Goal: Information Seeking & Learning: Find specific fact

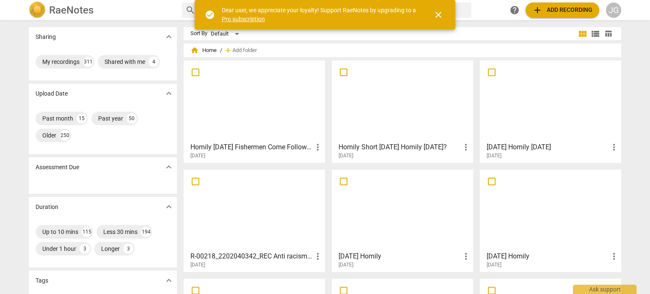
drag, startPoint x: 437, startPoint y: 13, endPoint x: 412, endPoint y: 15, distance: 24.7
click at [437, 13] on span "close" at bounding box center [439, 15] width 10 height 10
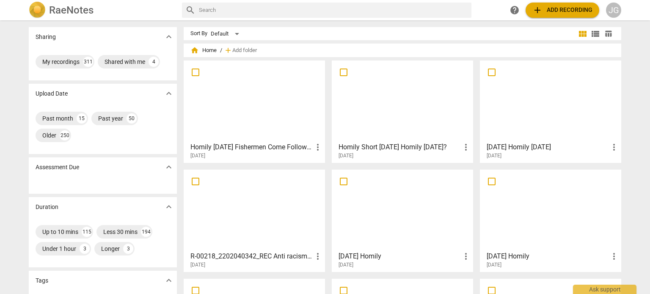
click at [212, 13] on input "text" at bounding box center [333, 10] width 269 height 14
type input "[DATE]"
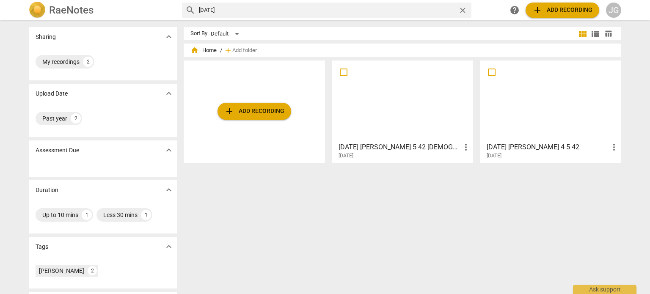
click at [518, 113] on div at bounding box center [550, 101] width 135 height 75
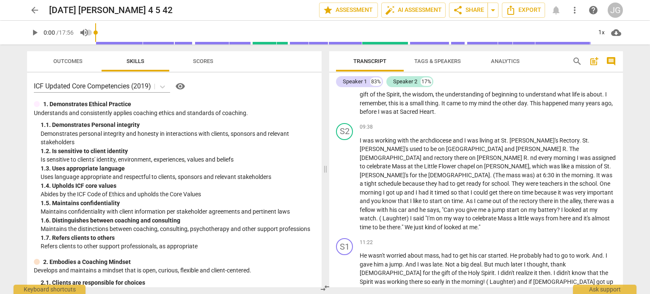
scroll to position [720, 0]
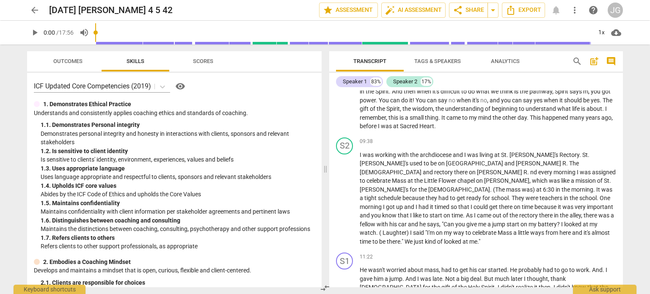
click at [30, 8] on span "arrow_back" at bounding box center [35, 10] width 10 height 10
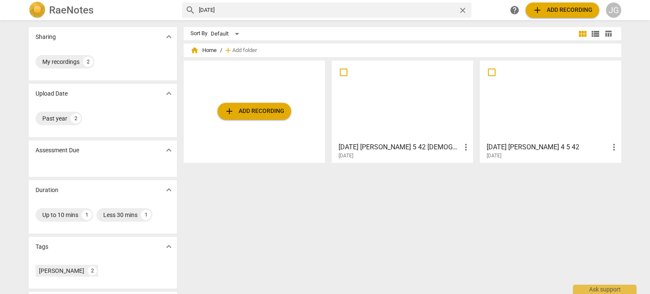
click at [227, 7] on input "[DATE]" at bounding box center [327, 10] width 256 height 14
type input "[DATE]"
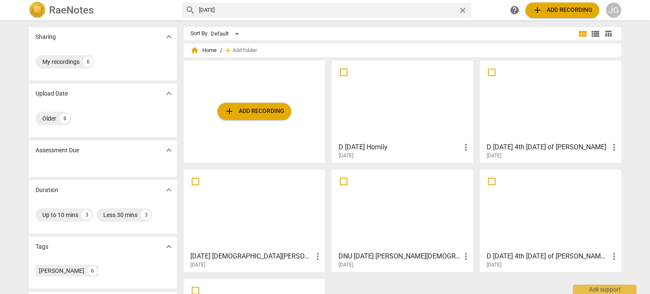
click at [387, 98] on div at bounding box center [402, 101] width 135 height 75
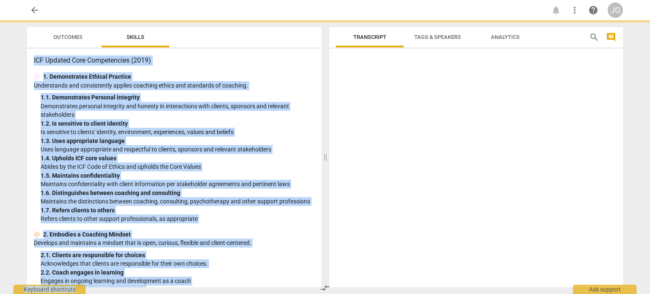
click at [387, 98] on div at bounding box center [476, 169] width 294 height 235
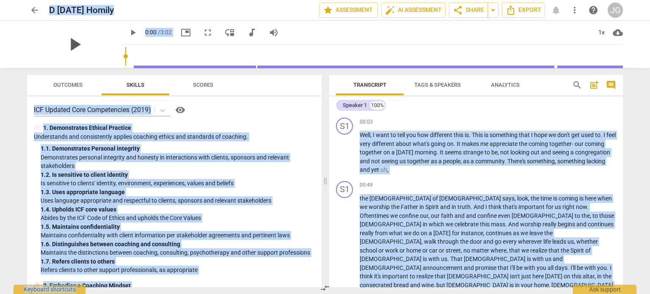
click at [64, 41] on span "play_arrow" at bounding box center [75, 44] width 22 height 22
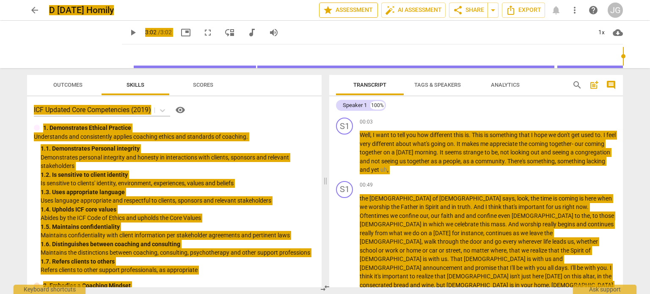
type input "182"
